Goal: Task Accomplishment & Management: Use online tool/utility

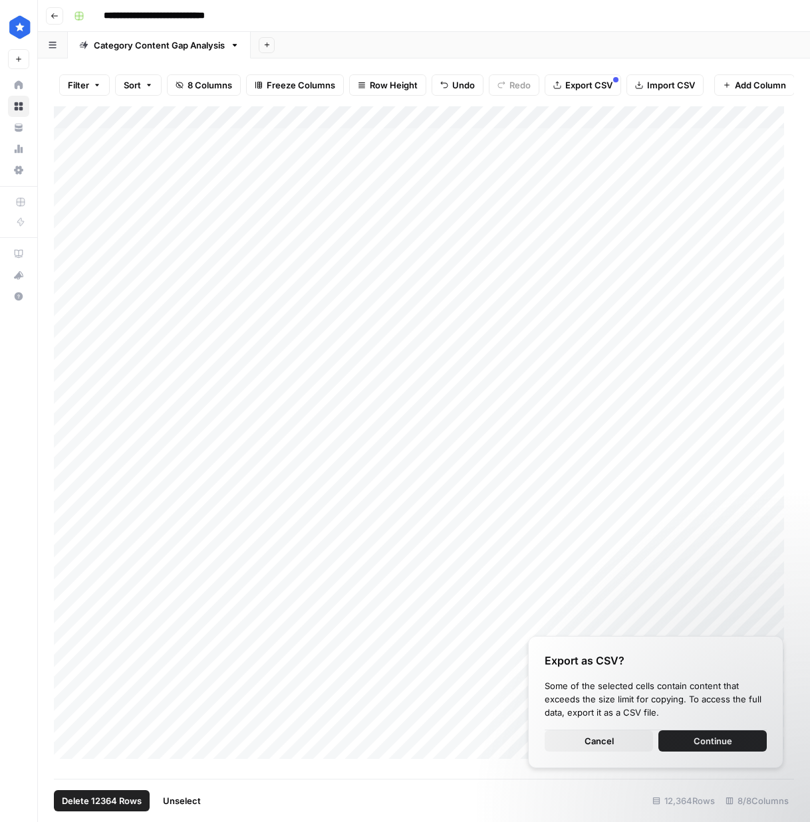
click at [114, 803] on span "Delete 12364 Rows" at bounding box center [102, 801] width 80 height 13
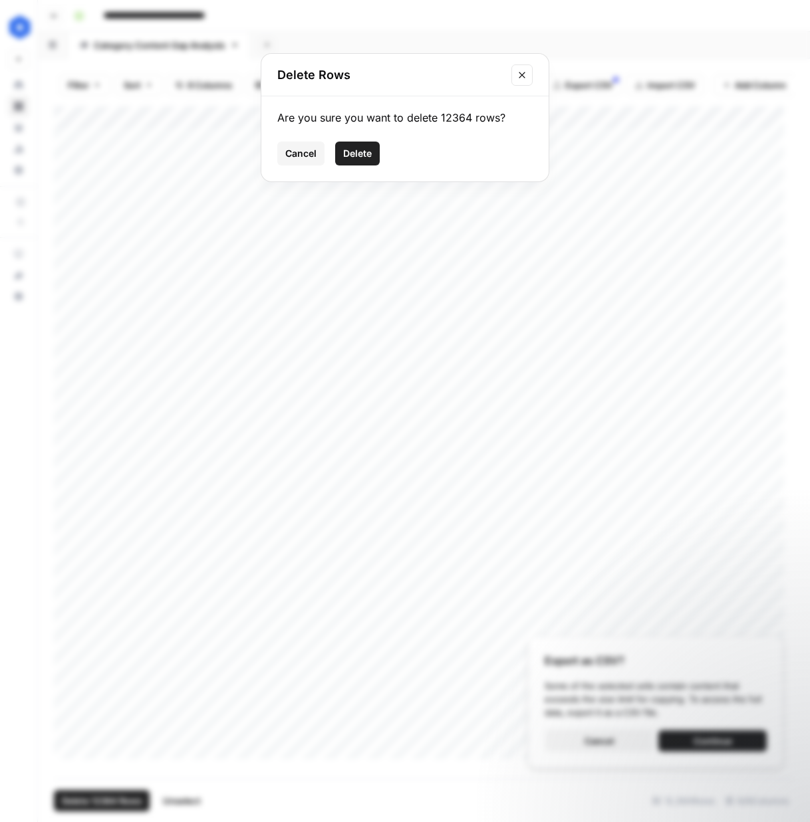
click at [357, 153] on span "Delete" at bounding box center [357, 153] width 29 height 13
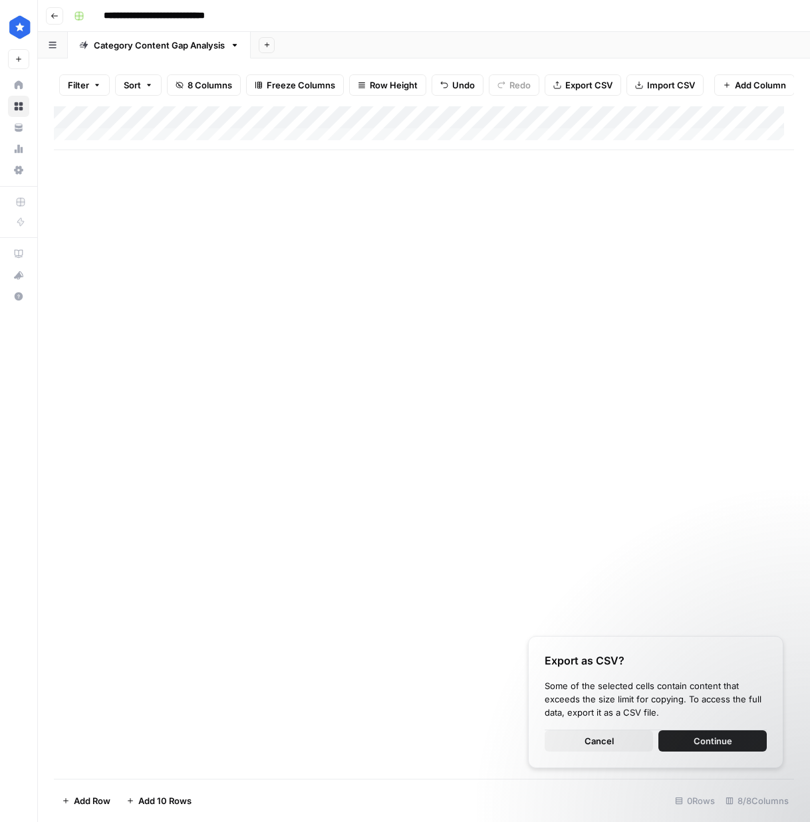
click at [645, 86] on button "Import CSV" at bounding box center [664, 84] width 77 height 21
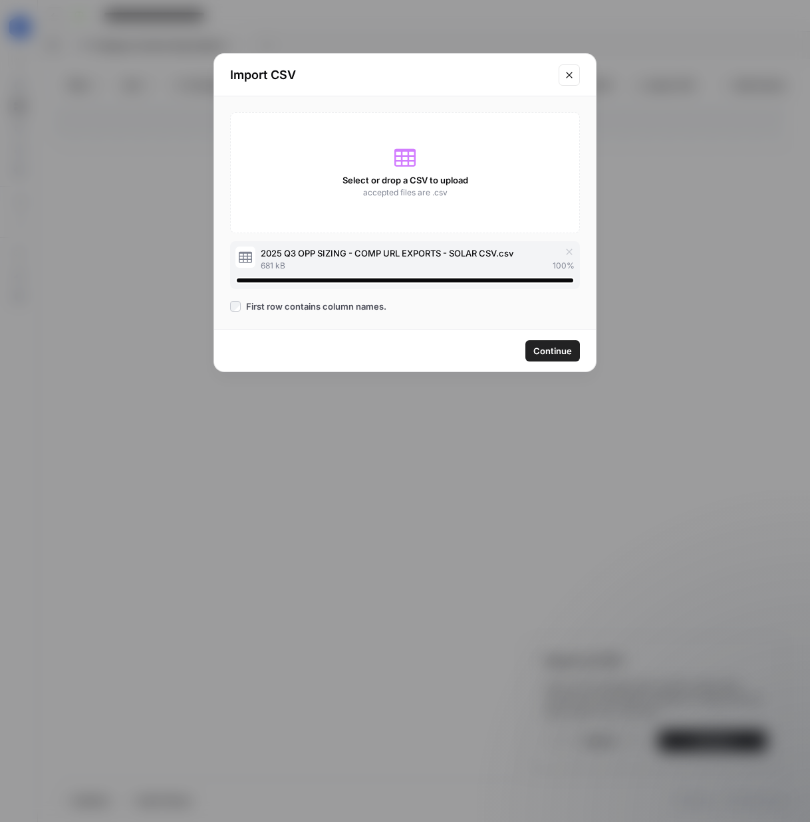
click at [572, 352] on button "Continue" at bounding box center [552, 350] width 55 height 21
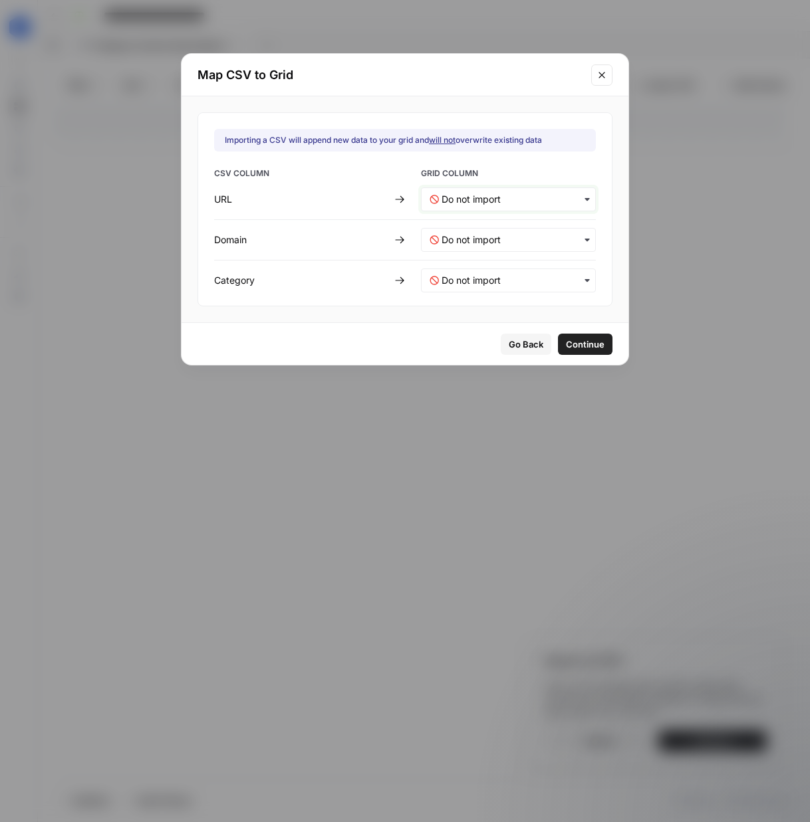
click at [496, 203] on input "text" at bounding box center [514, 199] width 146 height 13
click at [509, 233] on div "URL" at bounding box center [500, 235] width 156 height 24
click at [505, 239] on input "text" at bounding box center [514, 239] width 146 height 13
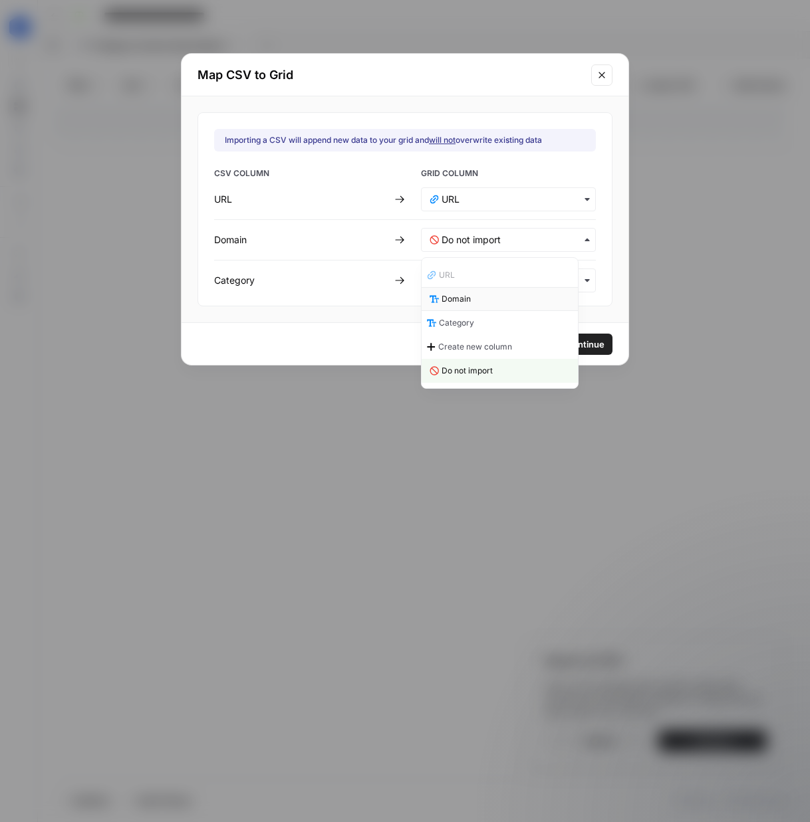
click at [485, 301] on div "Domain" at bounding box center [500, 299] width 156 height 24
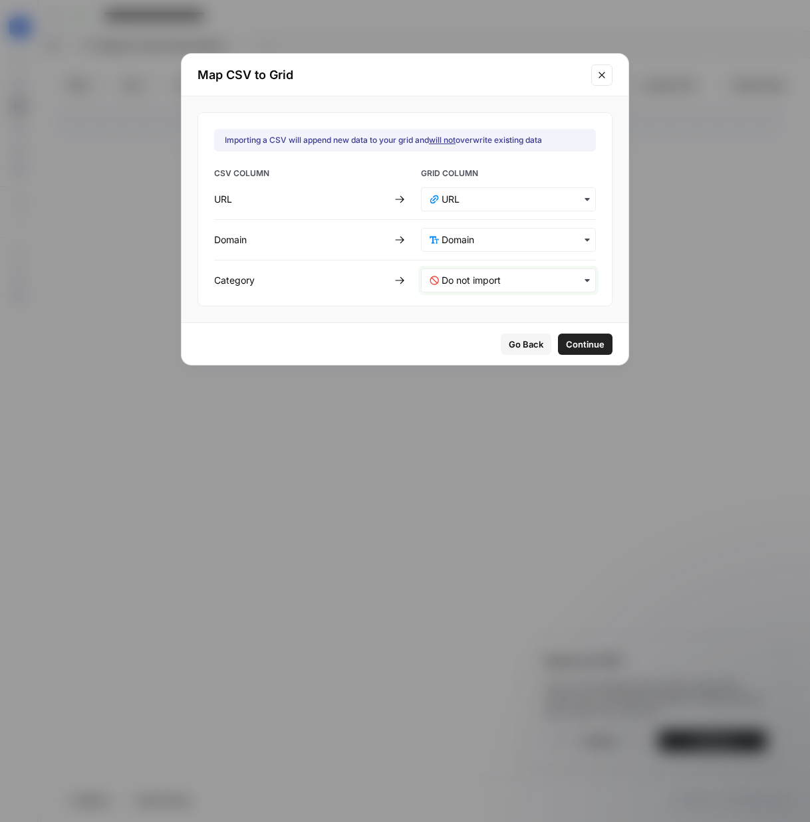
click at [491, 274] on input "text" at bounding box center [514, 280] width 146 height 13
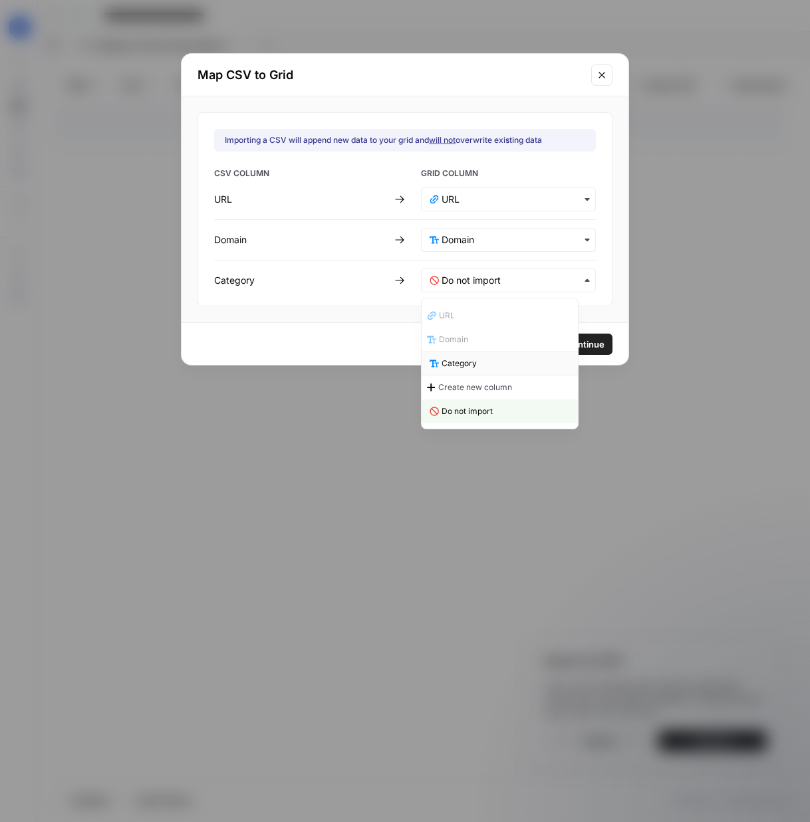
click at [489, 361] on div "Category" at bounding box center [500, 364] width 156 height 24
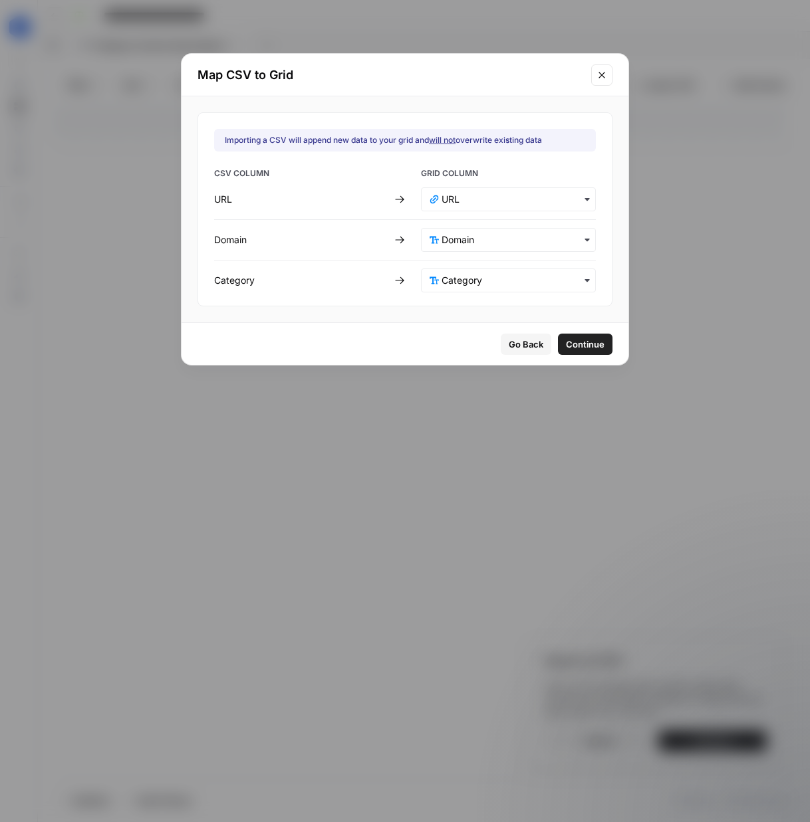
click at [567, 352] on button "Continue" at bounding box center [585, 344] width 55 height 21
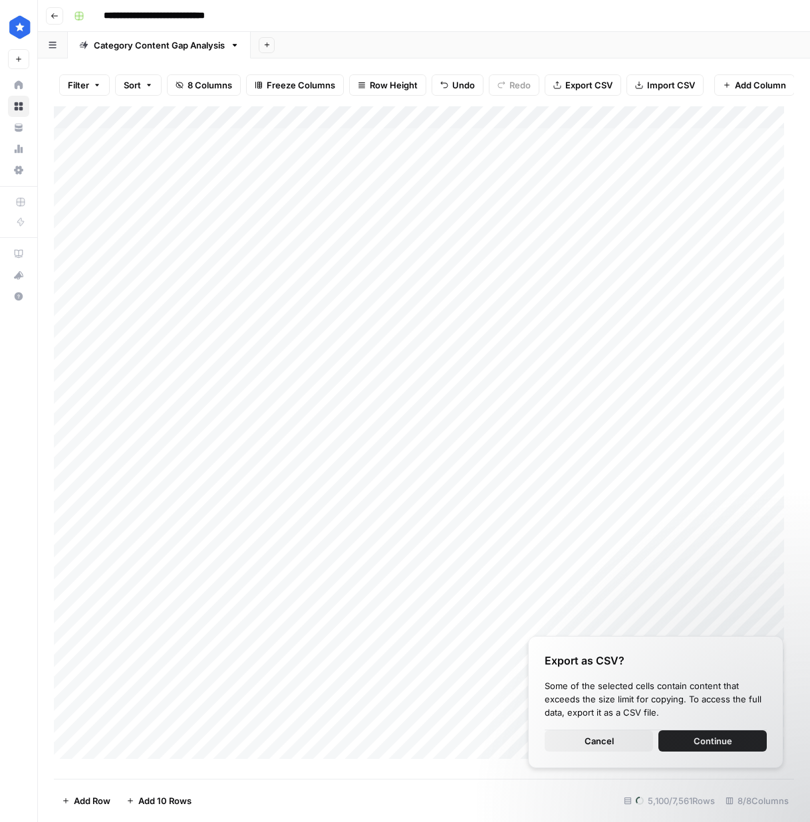
click at [696, 742] on span "Continue" at bounding box center [712, 741] width 39 height 13
click at [588, 744] on span "Cancel" at bounding box center [598, 741] width 29 height 13
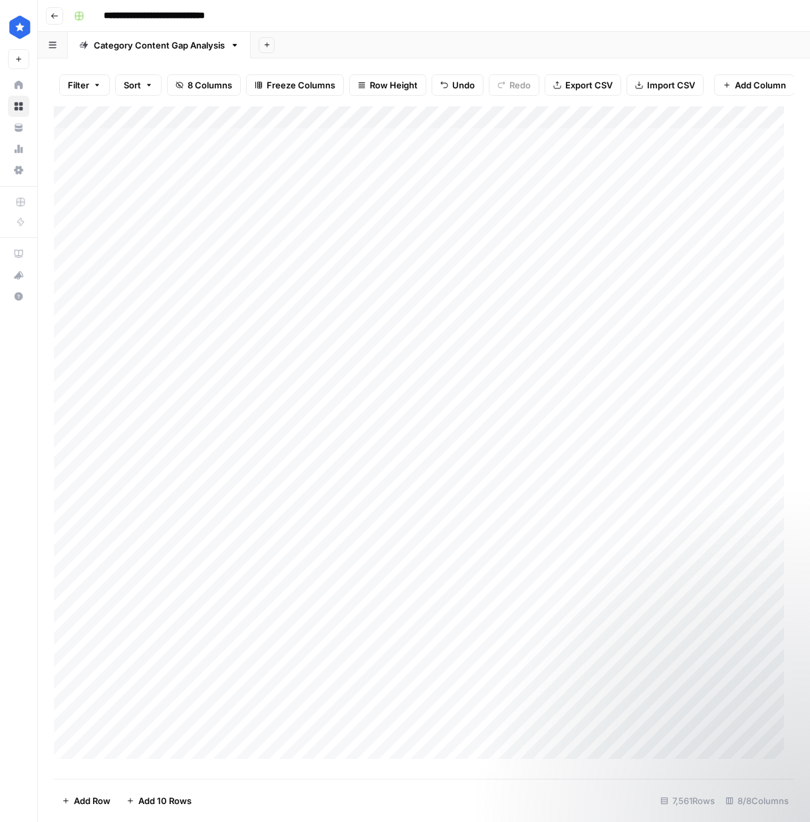
click at [774, 126] on div "Add Column" at bounding box center [424, 437] width 740 height 663
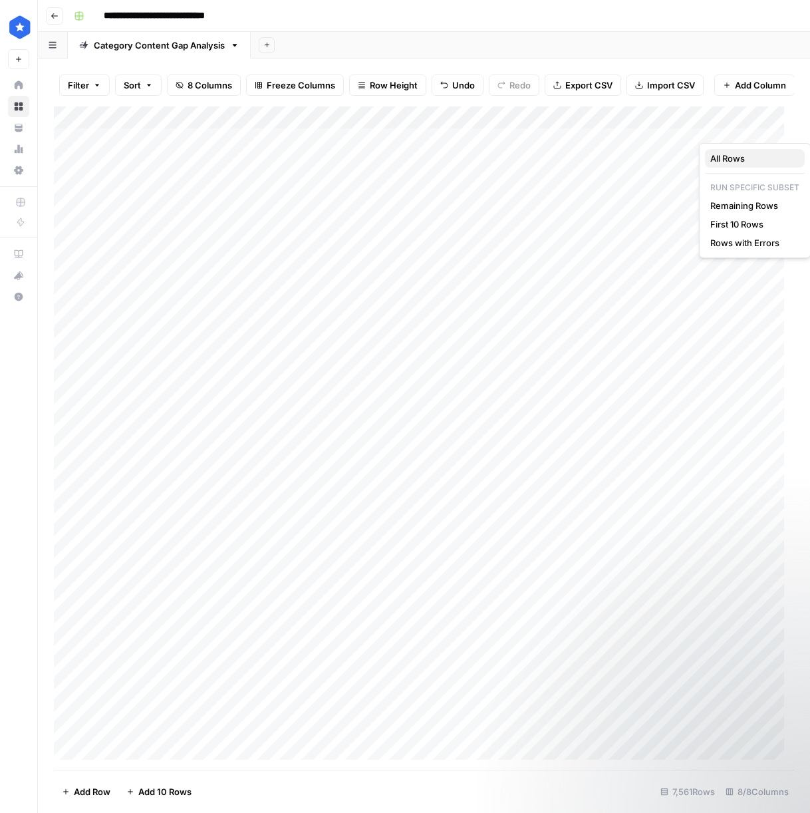
click at [745, 160] on span "All Rows" at bounding box center [752, 158] width 84 height 13
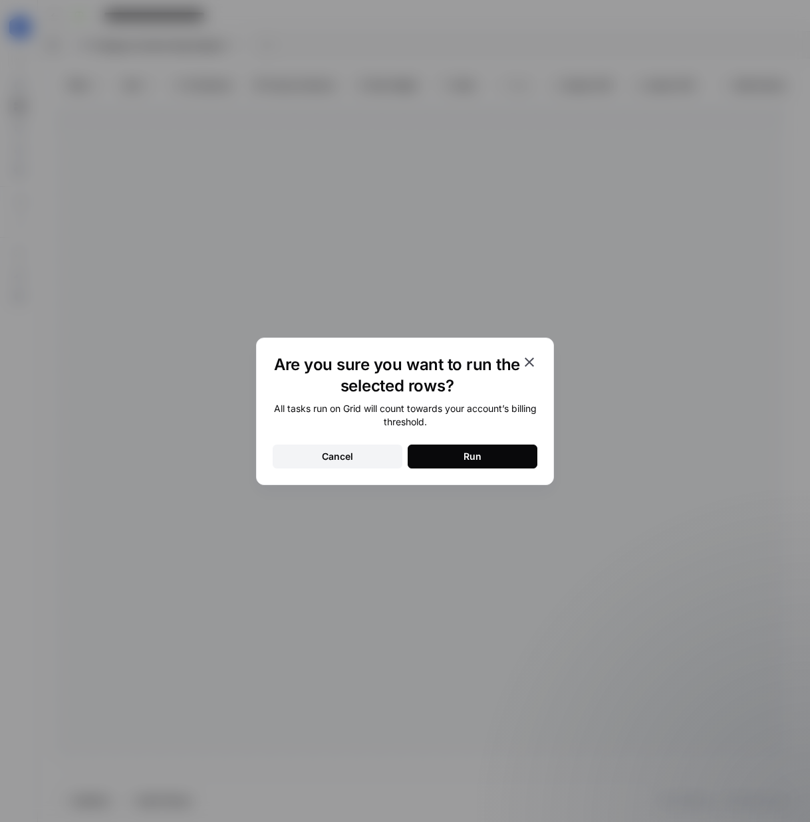
click at [485, 461] on button "Run" at bounding box center [473, 457] width 130 height 24
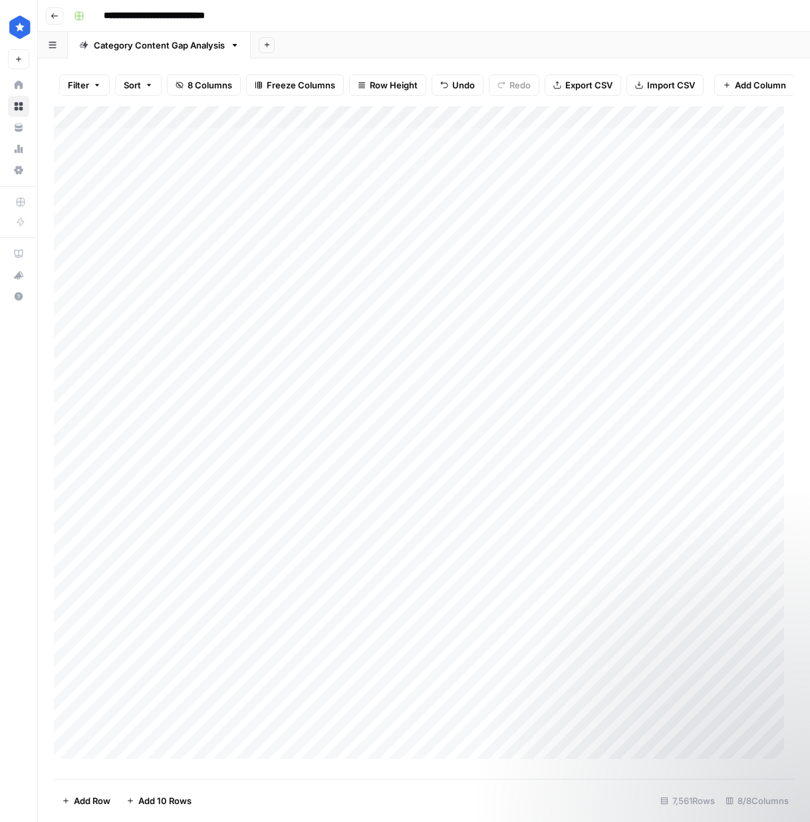
click at [773, 130] on div "Add Column" at bounding box center [424, 437] width 740 height 663
click at [730, 99] on div "Filter Sort 8 Columns Freeze Columns Row Height Undo Redo Export CSV Import CSV…" at bounding box center [424, 85] width 740 height 43
